Goal: Transaction & Acquisition: Purchase product/service

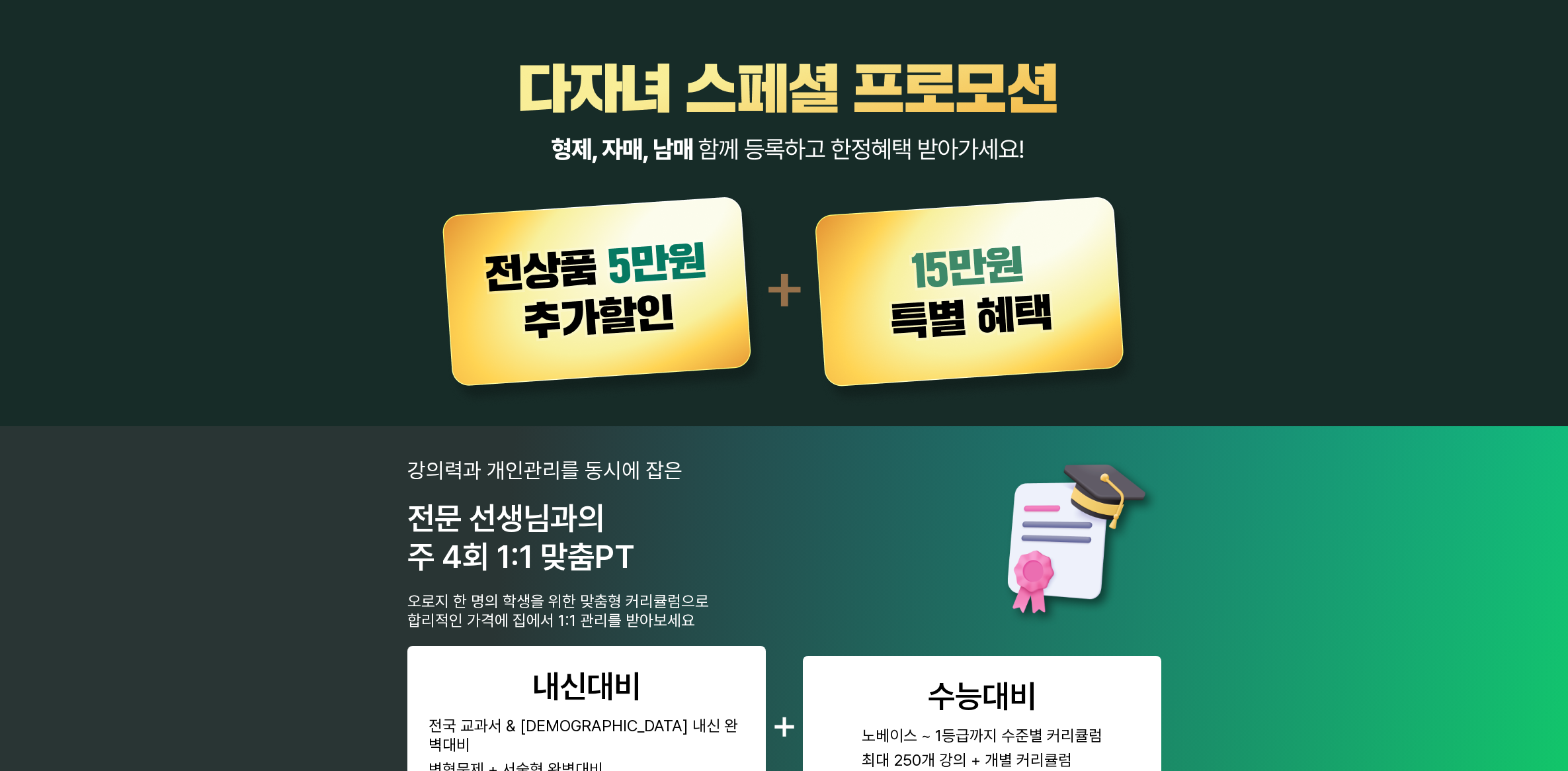
scroll to position [579, 0]
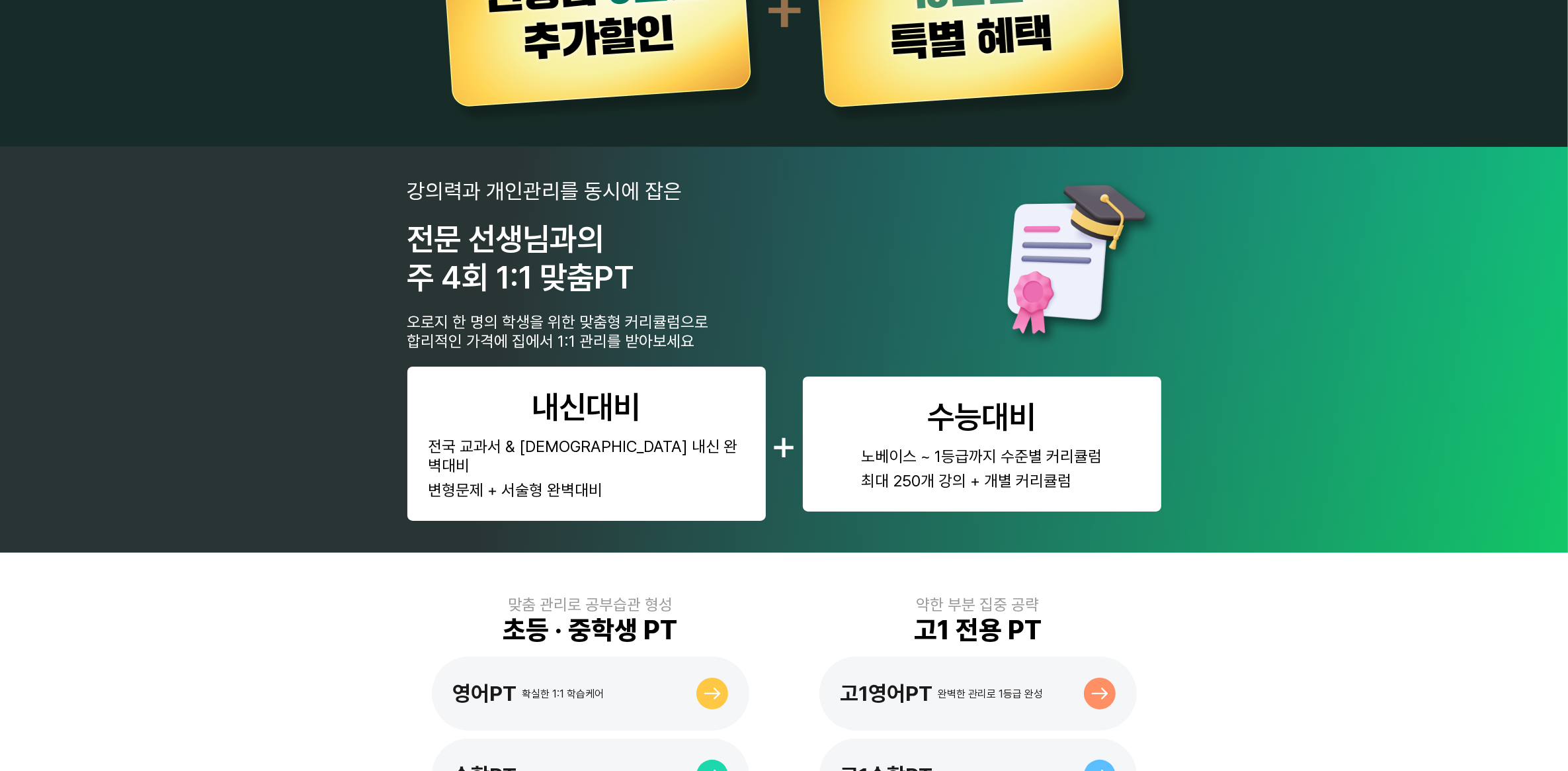
scroll to position [414, 0]
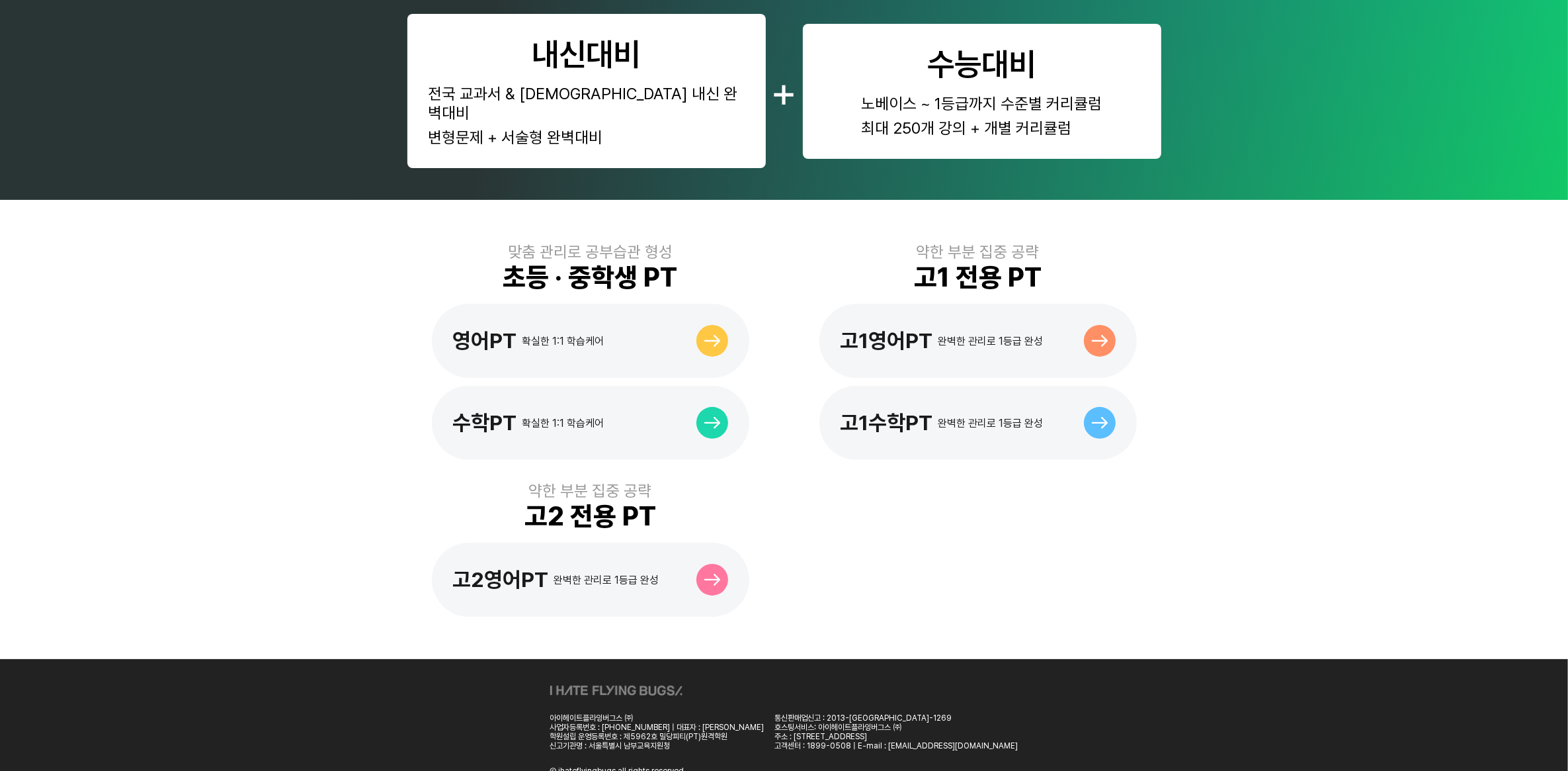
scroll to position [639, 0]
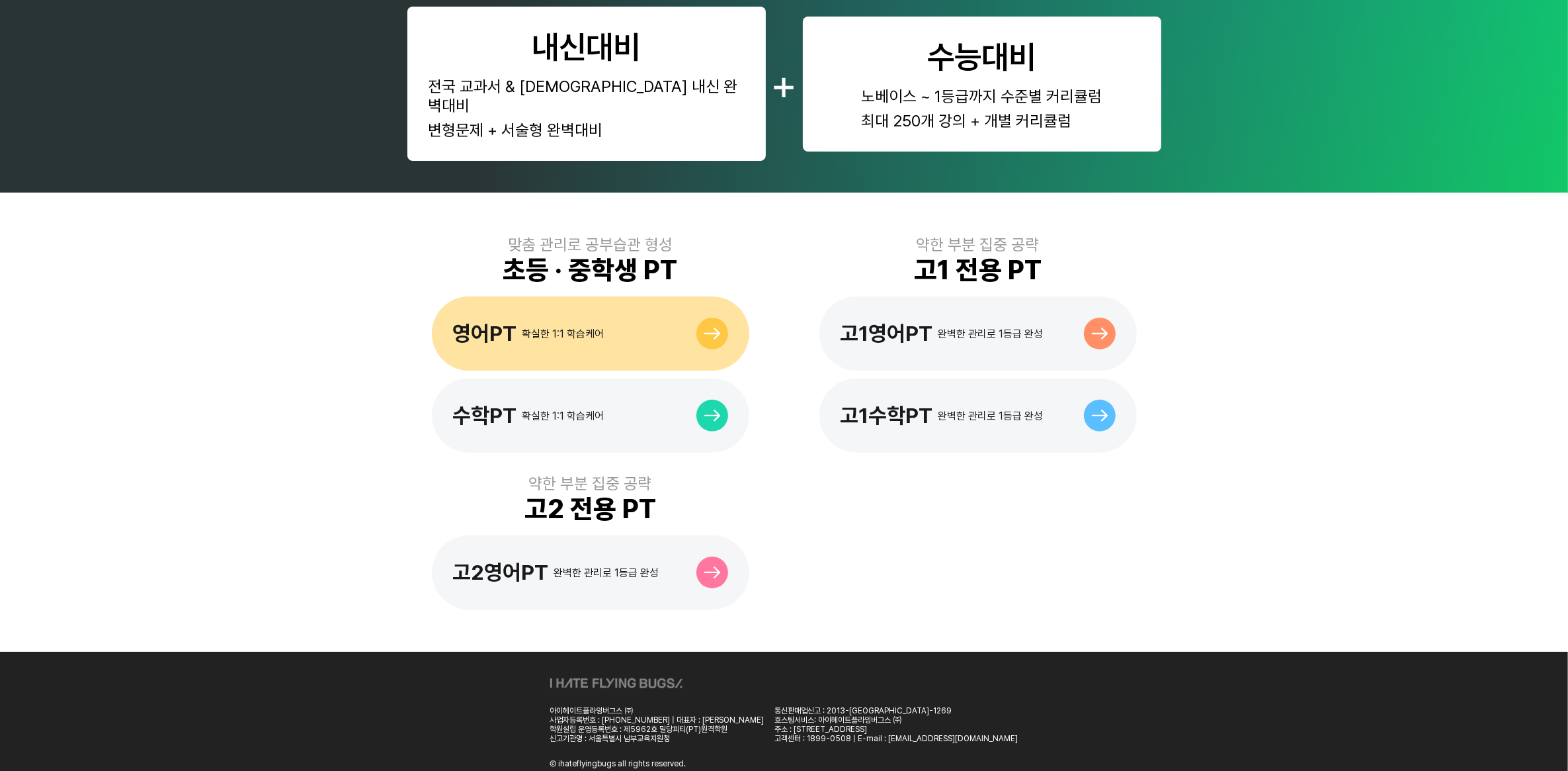
click at [604, 300] on div "영어PT 확실한 1:1 학습케어" at bounding box center [590, 333] width 318 height 74
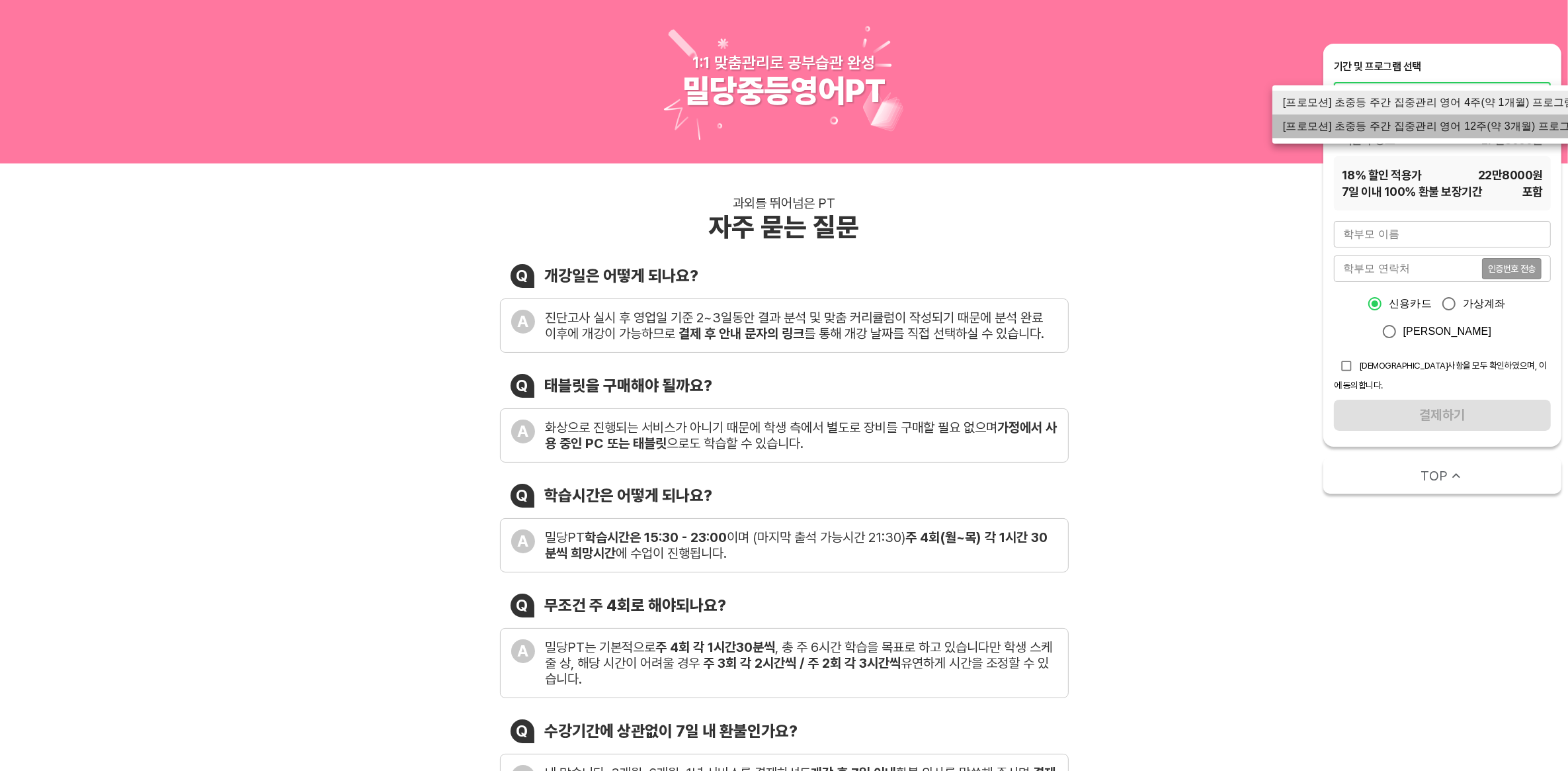
click at [1476, 127] on li "[프로모션] 초중등 주간 집중관리 영어 12주(약 3개월) 프로그램" at bounding box center [1432, 126] width 319 height 24
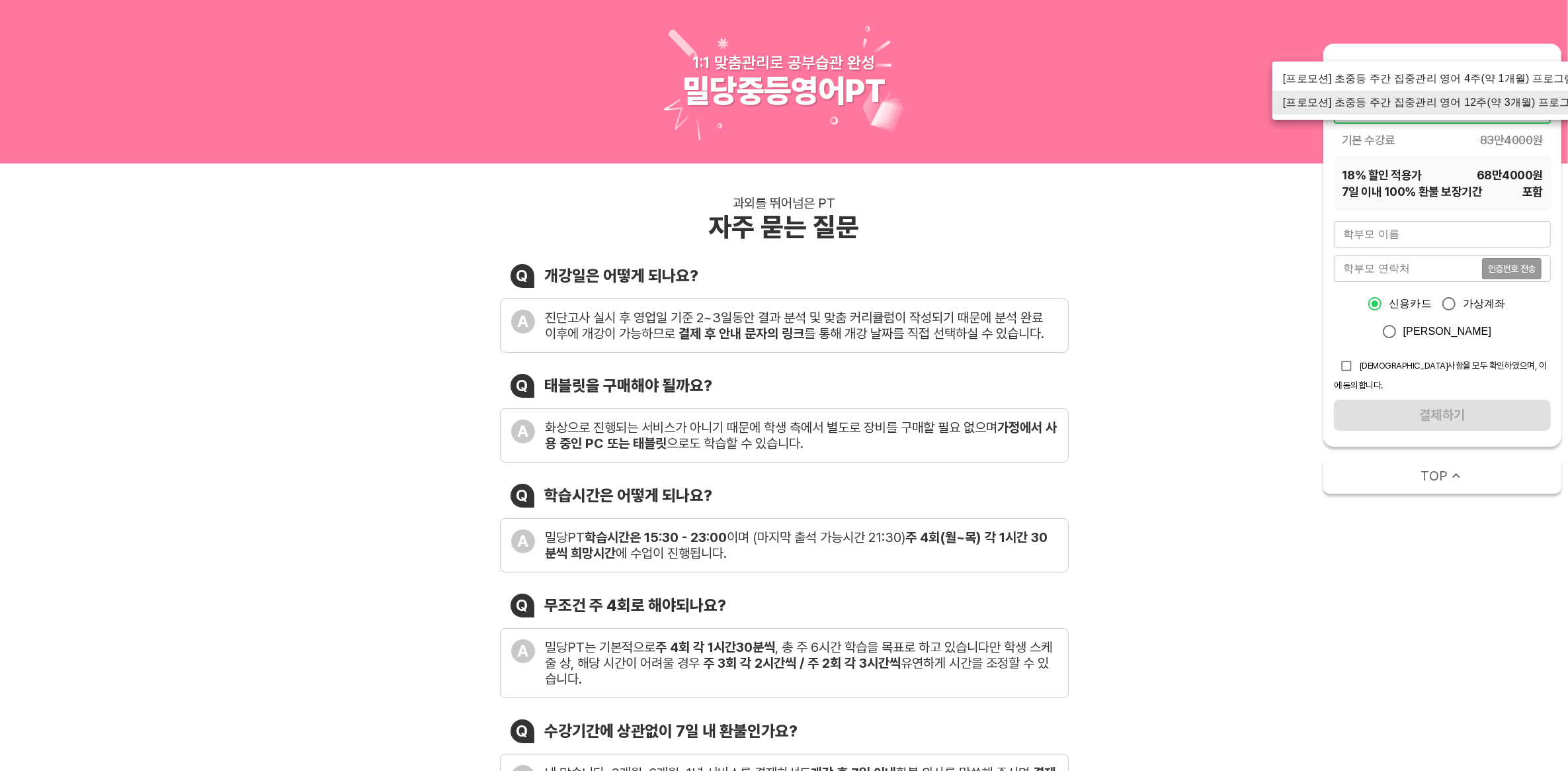
click at [1501, 81] on li "[프로모션] 초중등 주간 집중관리 영어 4주(약 1개월) 프로그램" at bounding box center [1432, 78] width 319 height 24
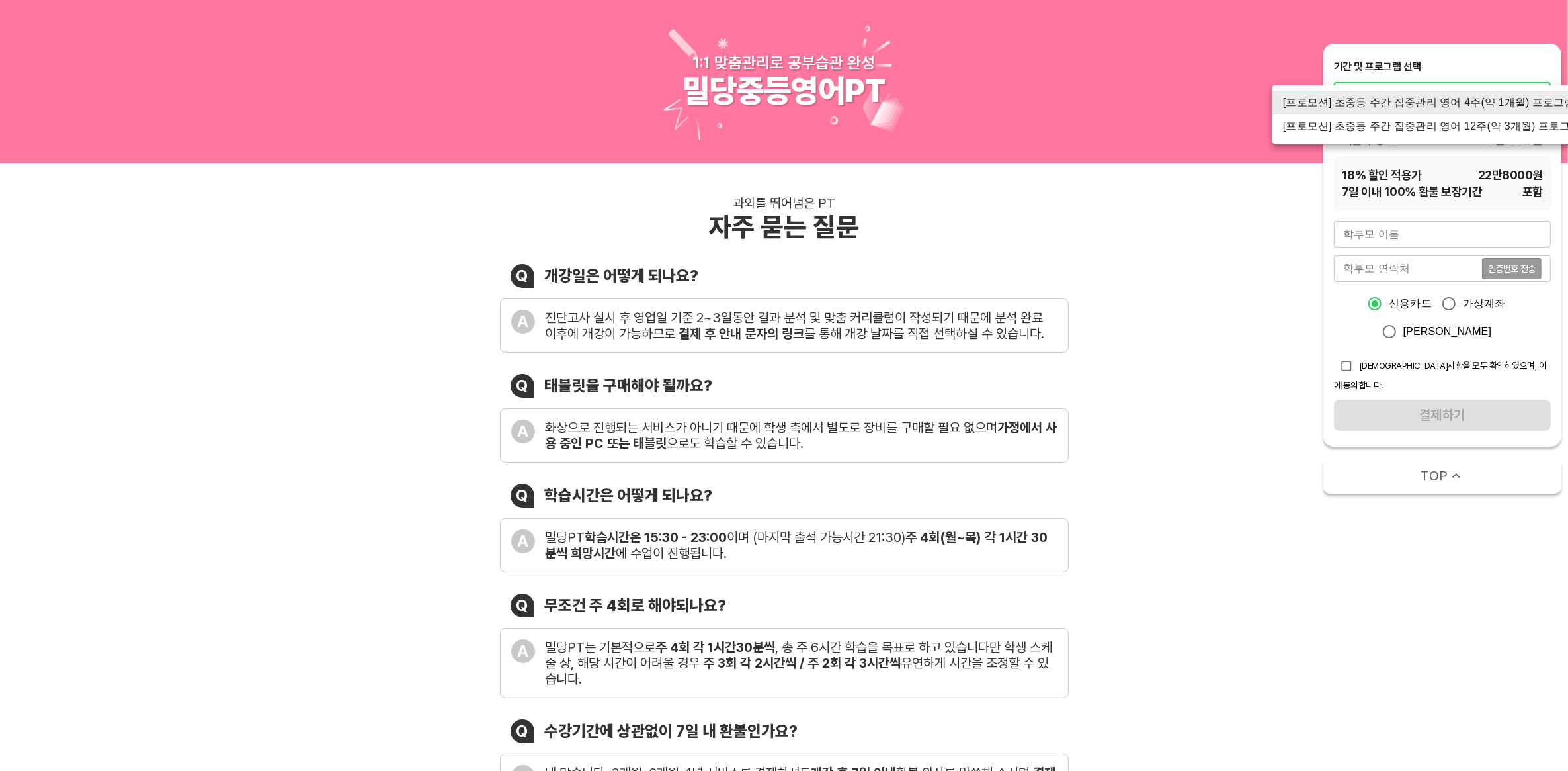
click at [1506, 99] on li "[프로모션] 초중등 주간 집중관리 영어 4주(약 1개월) 프로그램" at bounding box center [1432, 102] width 319 height 24
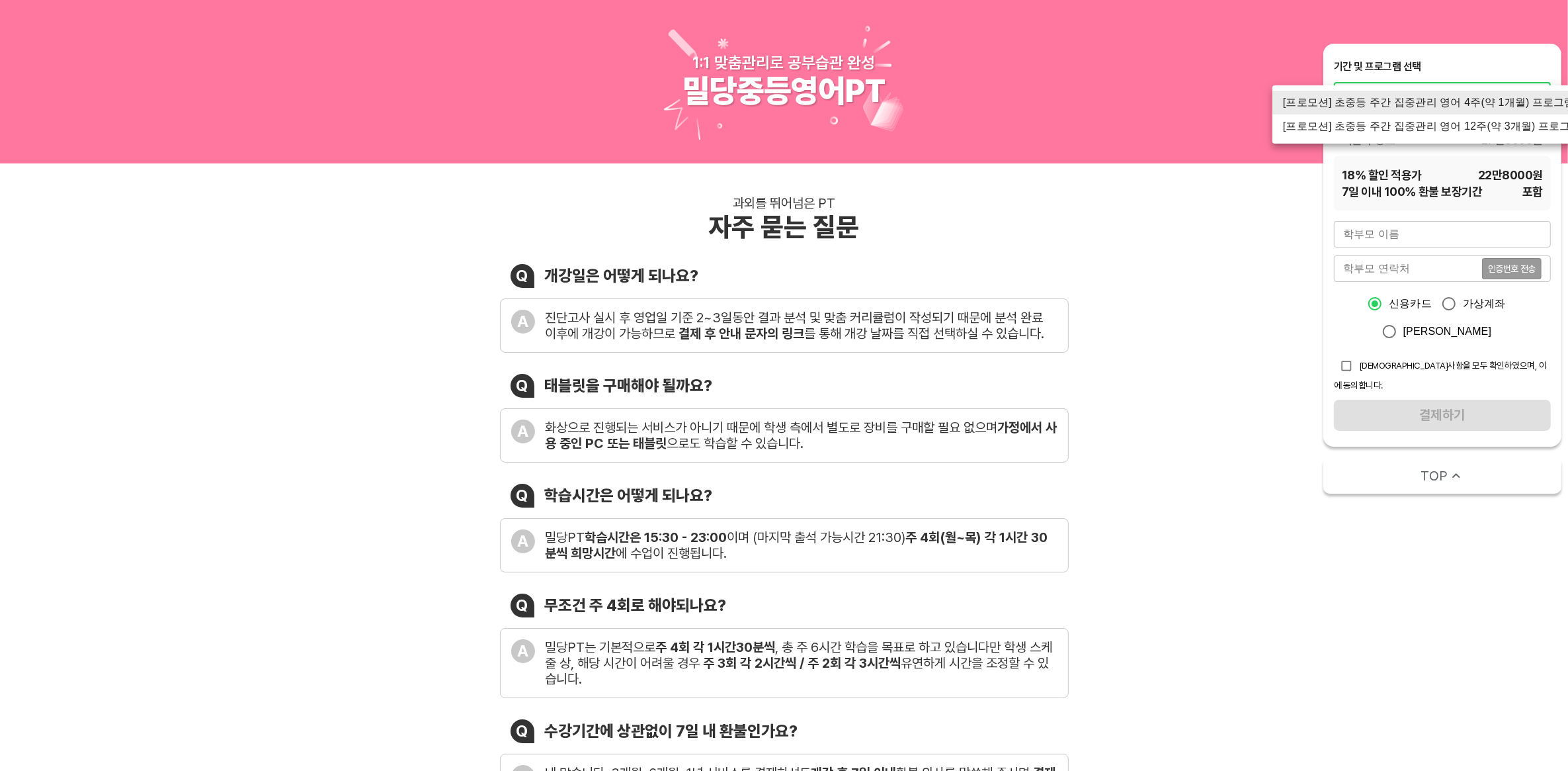
click at [1505, 98] on li "[프로모션] 초중등 주간 집중관리 영어 4주(약 1개월) 프로그램" at bounding box center [1432, 102] width 319 height 24
click at [1496, 125] on li "[프로모션] 초중등 주간 집중관리 영어 12주(약 3개월) 프로그램" at bounding box center [1432, 126] width 319 height 24
type input "1523"
